Goal: Task Accomplishment & Management: Manage account settings

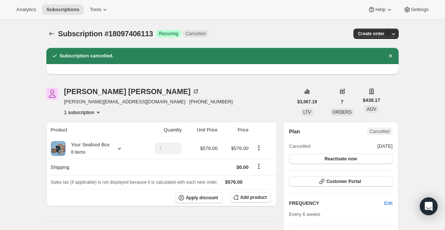
click at [51, 36] on icon "Subscriptions" at bounding box center [51, 33] width 7 height 7
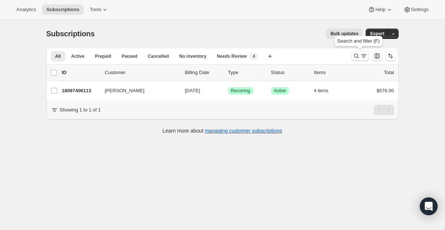
click at [359, 56] on icon "Search and filter results" at bounding box center [356, 55] width 7 height 7
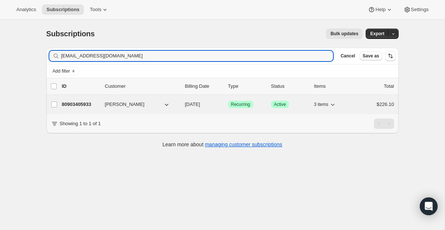
type input "[EMAIL_ADDRESS][DOMAIN_NAME]"
click at [234, 104] on span "Recurring" at bounding box center [240, 105] width 19 height 6
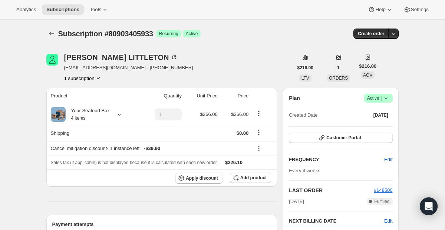
click at [379, 97] on span "Active |" at bounding box center [378, 98] width 23 height 7
click at [367, 124] on span "Cancel subscription" at bounding box center [375, 126] width 42 height 6
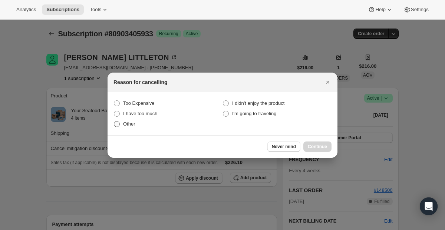
click at [127, 121] on span "Other" at bounding box center [129, 124] width 12 height 6
click at [114, 121] on input "Other" at bounding box center [114, 121] width 0 height 0
radio input "true"
click at [313, 146] on span "Continue" at bounding box center [317, 147] width 19 height 6
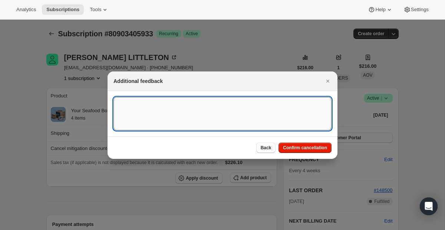
click at [261, 123] on textarea ":r9s:" at bounding box center [222, 113] width 218 height 33
paste textarea "[EMAIL_ADDRESS][DOMAIN_NAME]"
type textarea "[EMAIL_ADDRESS][DOMAIN_NAME]"
paste textarea "Please cancel any pending orders or subscriptions for me."
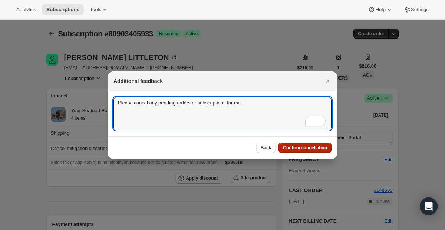
type textarea "Please cancel any pending orders or subscriptions for me."
click at [299, 146] on span "Confirm cancellation" at bounding box center [305, 148] width 44 height 6
